Goal: Task Accomplishment & Management: Manage account settings

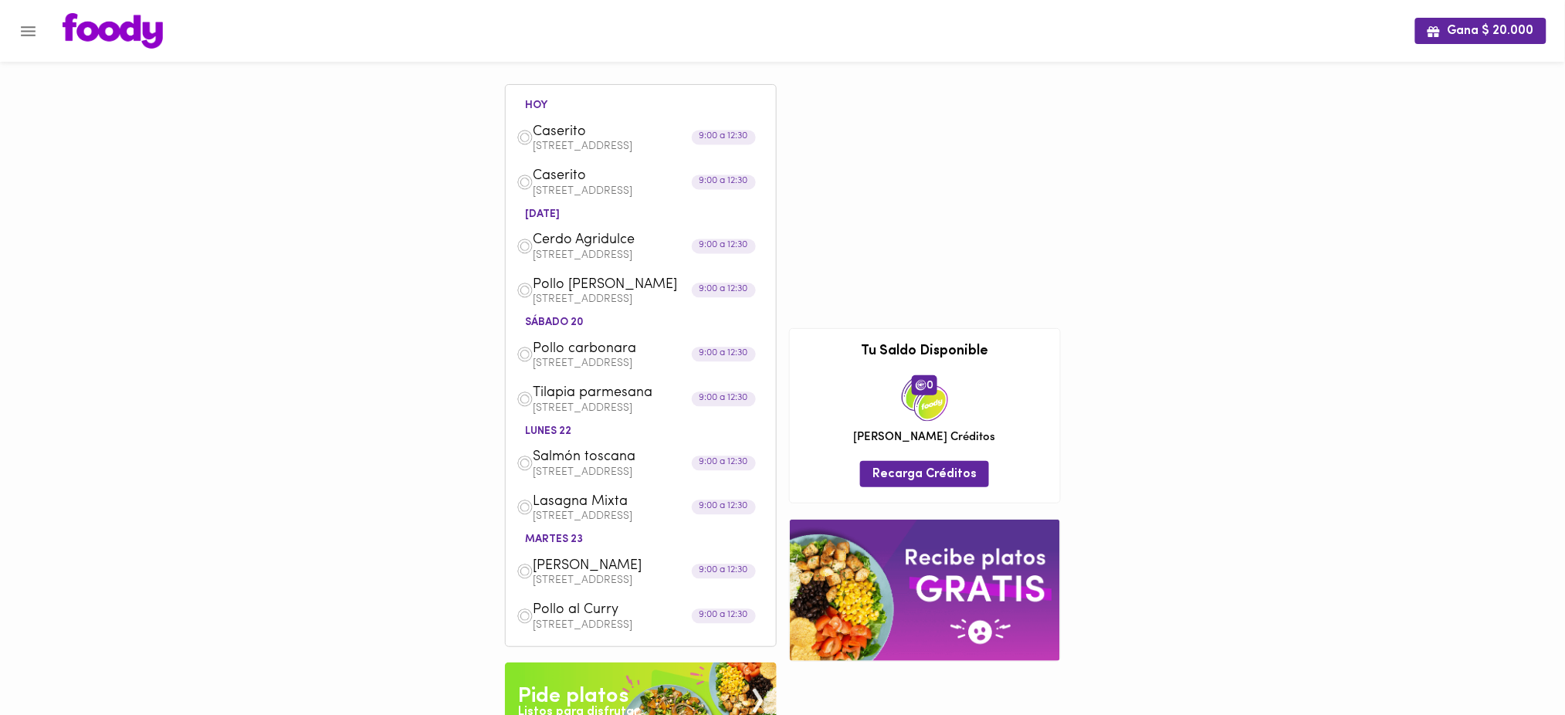
click at [25, 31] on icon "Menu" at bounding box center [28, 31] width 15 height 10
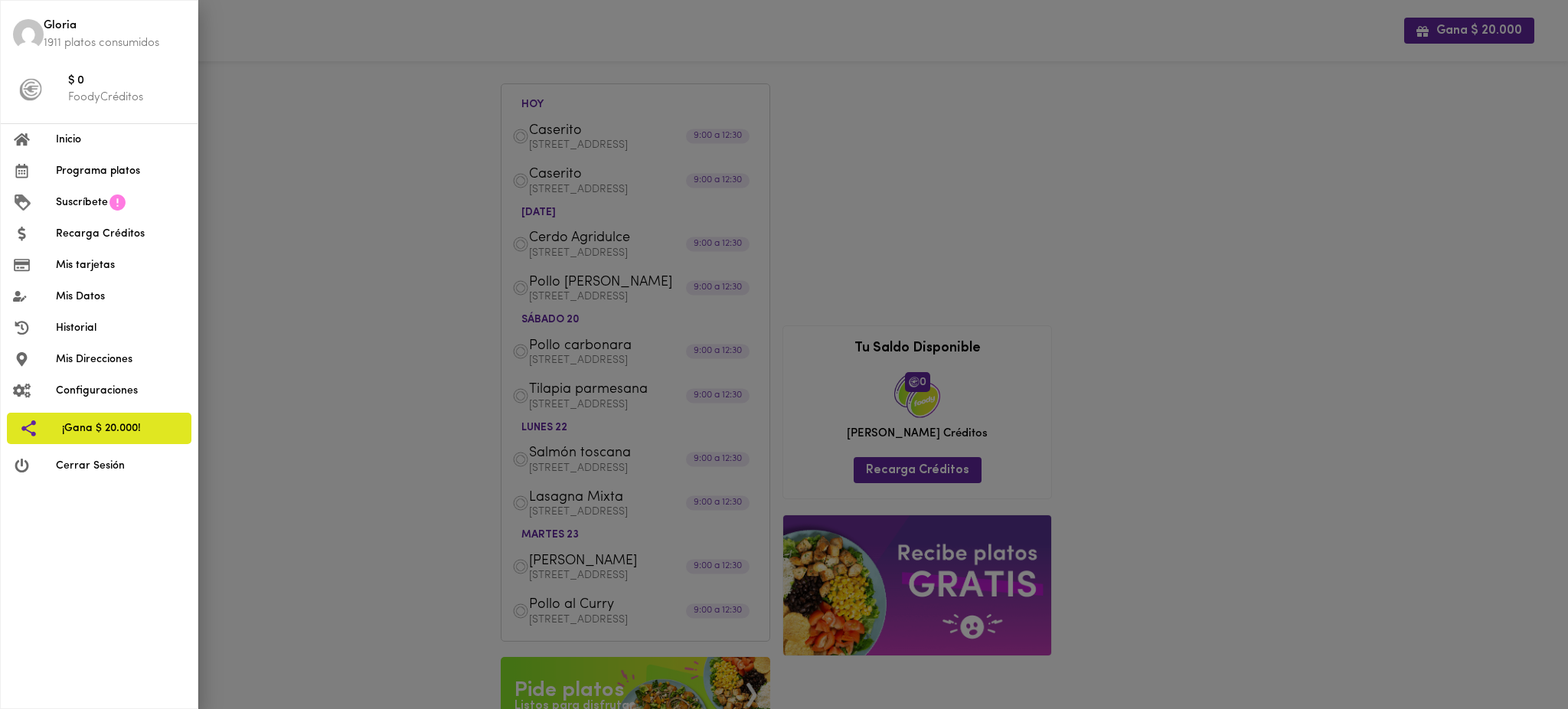
click at [251, 85] on div at bounding box center [784, 354] width 1568 height 709
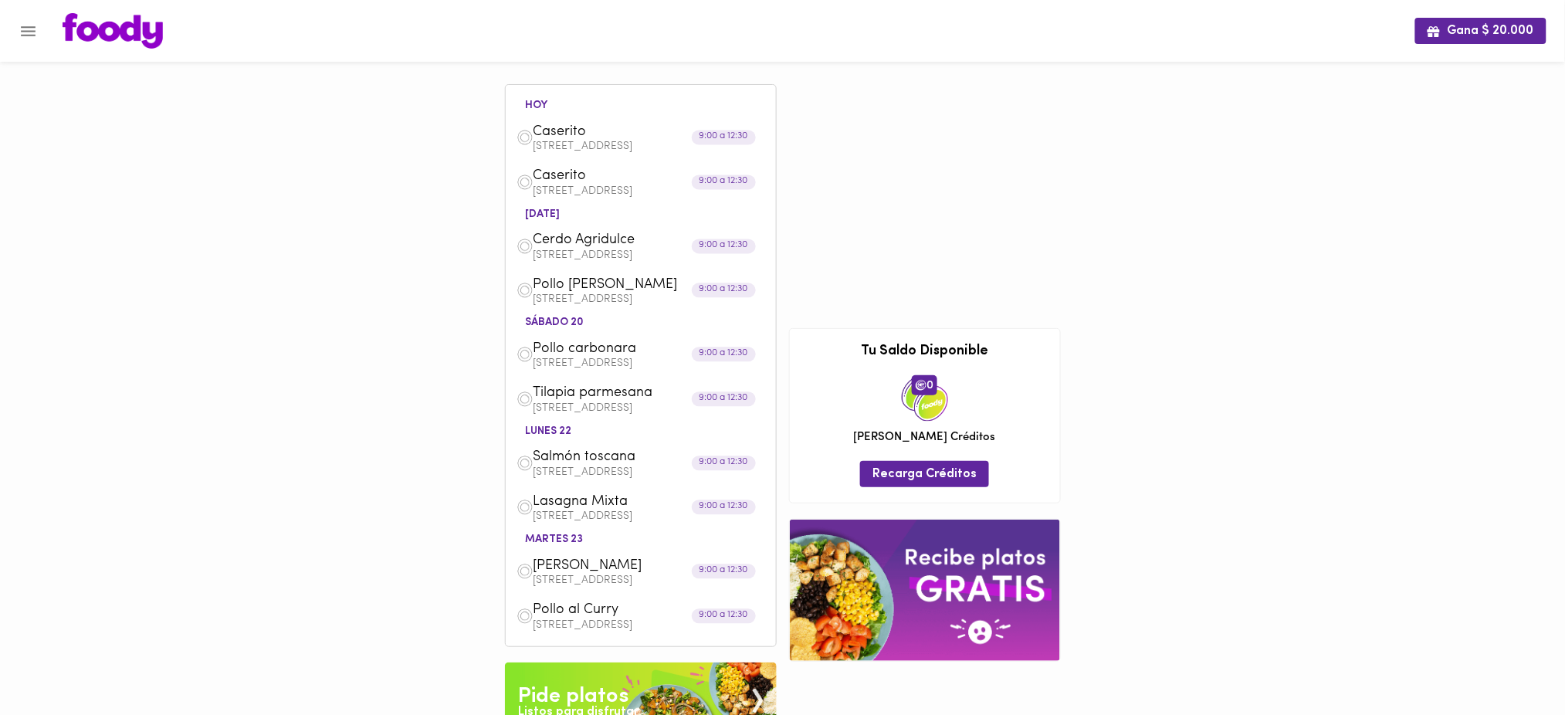
click at [583, 569] on span "[PERSON_NAME]" at bounding box center [623, 567] width 178 height 18
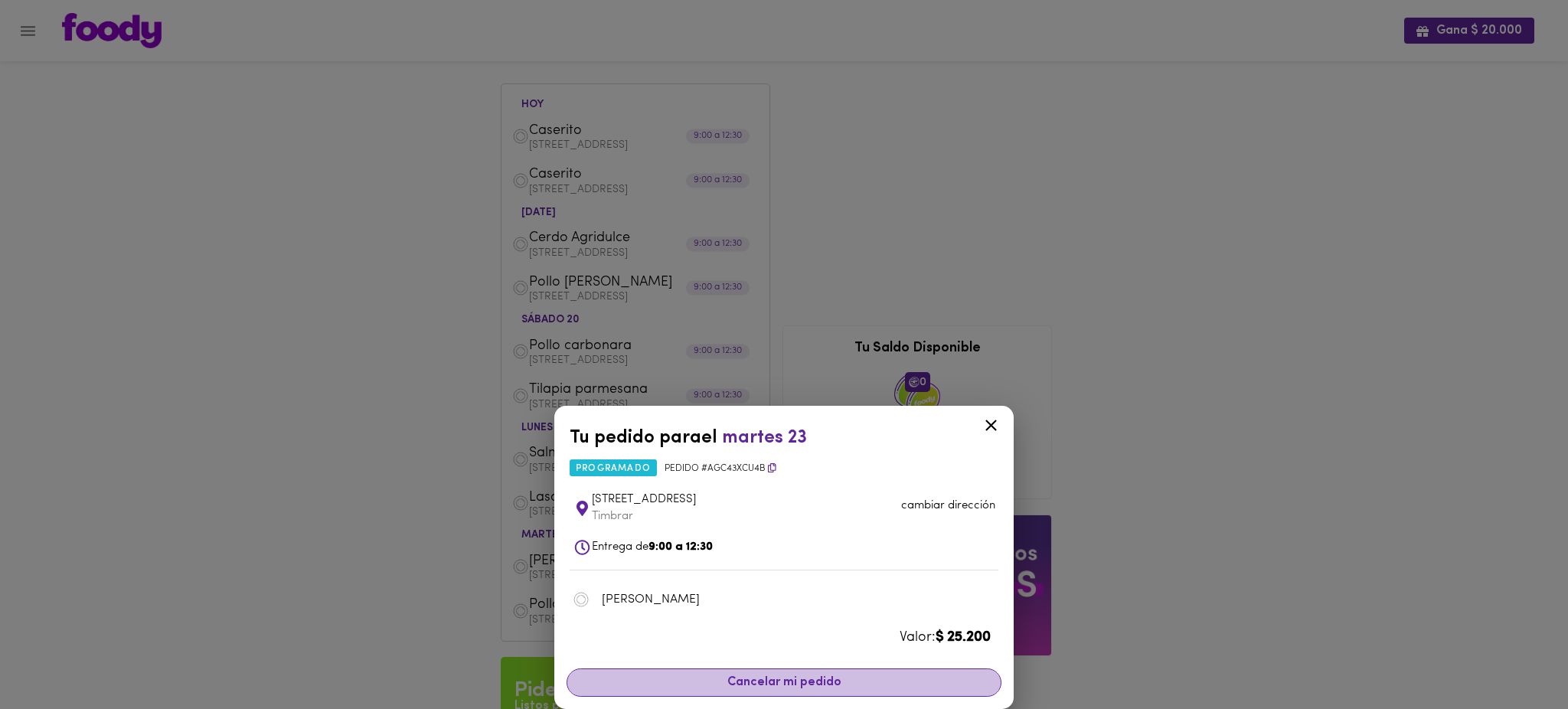
click at [781, 672] on button "Cancelar mi pedido" at bounding box center [783, 682] width 435 height 29
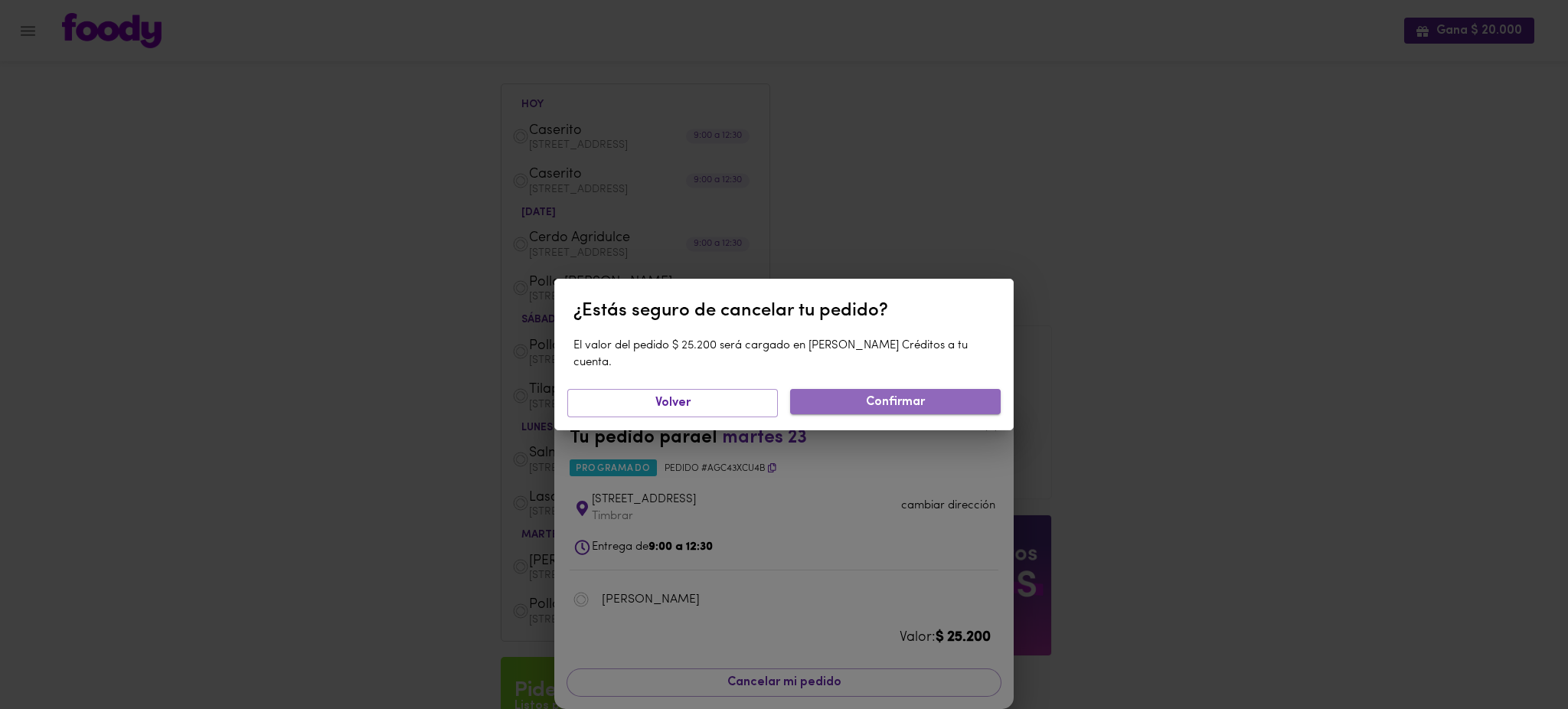
click at [933, 389] on button "Confirmar" at bounding box center [895, 401] width 210 height 25
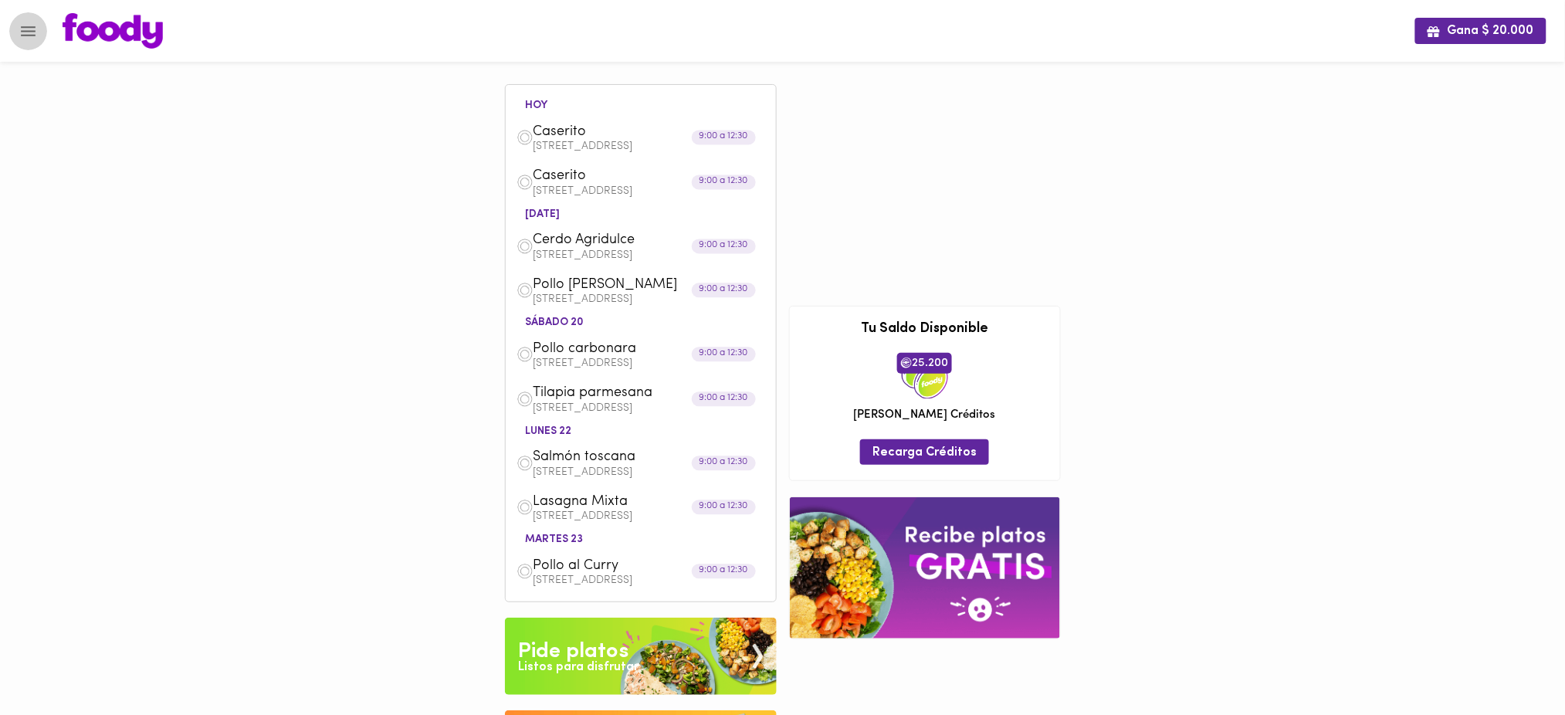
click at [32, 36] on icon "Menu" at bounding box center [28, 31] width 19 height 19
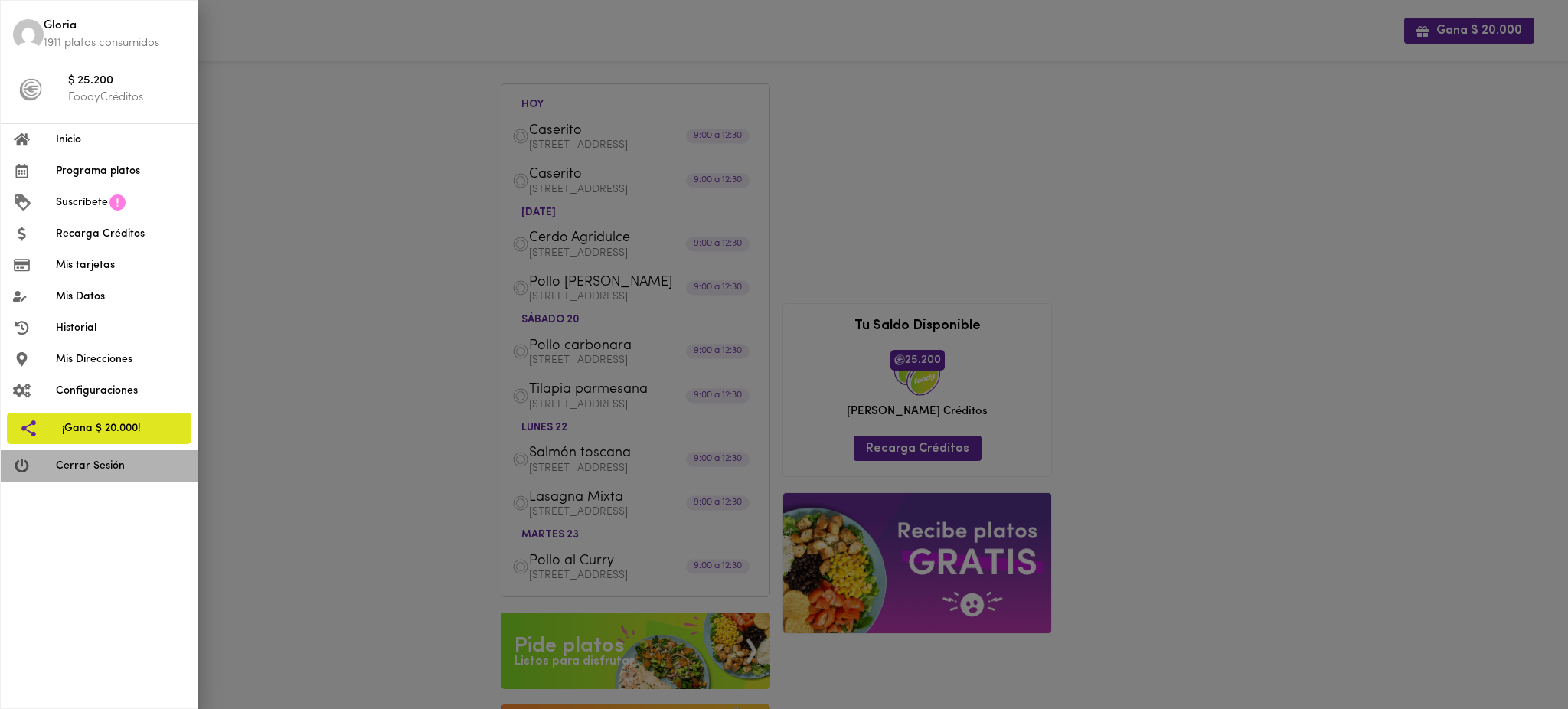
click at [132, 463] on span "Cerrar Sesión" at bounding box center [120, 466] width 130 height 16
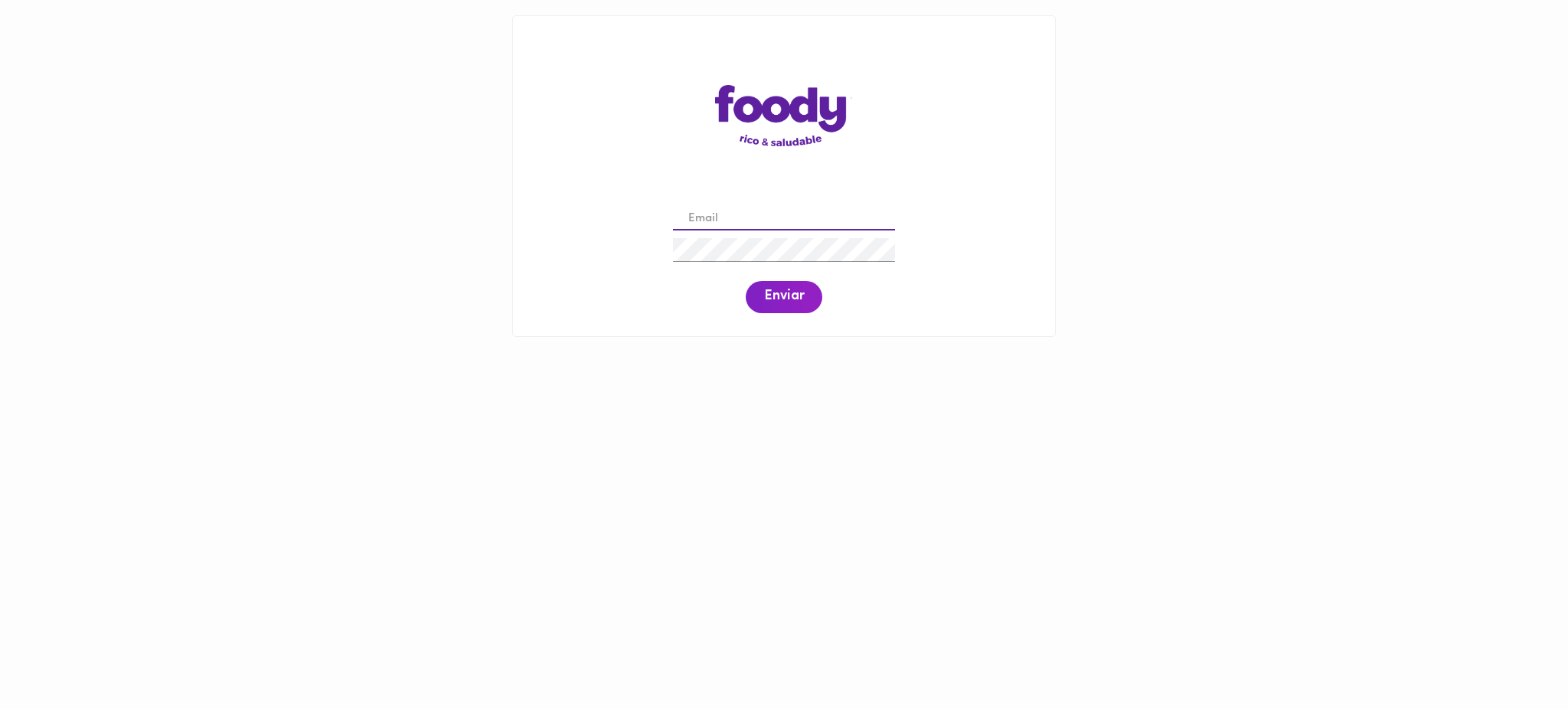
click at [748, 216] on input "email" at bounding box center [784, 219] width 222 height 24
paste input "[EMAIL_ADDRESS][DOMAIN_NAME]"
type input "[EMAIL_ADDRESS][DOMAIN_NAME]"
click at [788, 298] on span "Enviar" at bounding box center [784, 296] width 40 height 17
